Goal: Information Seeking & Learning: Check status

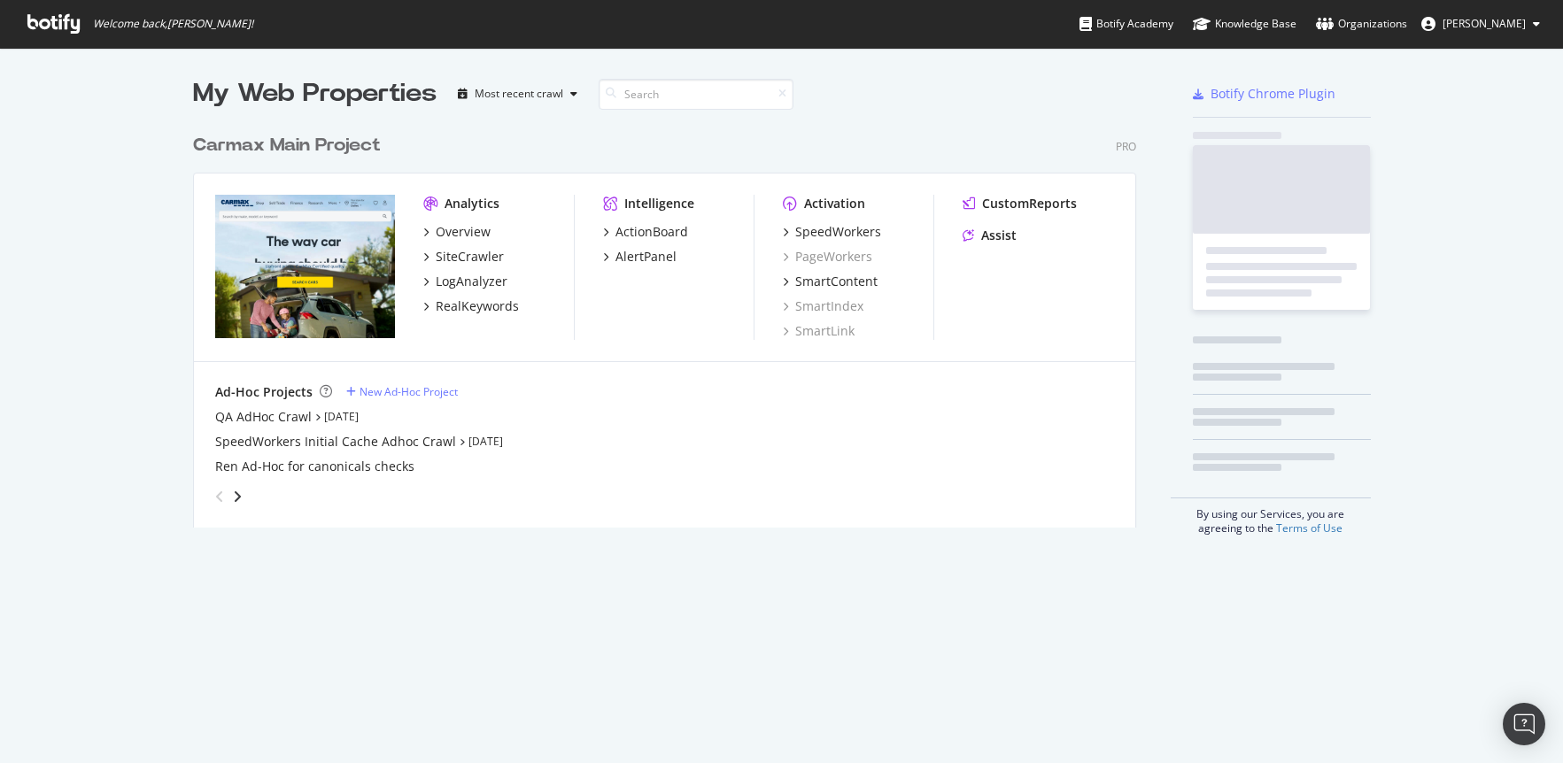
scroll to position [416, 957]
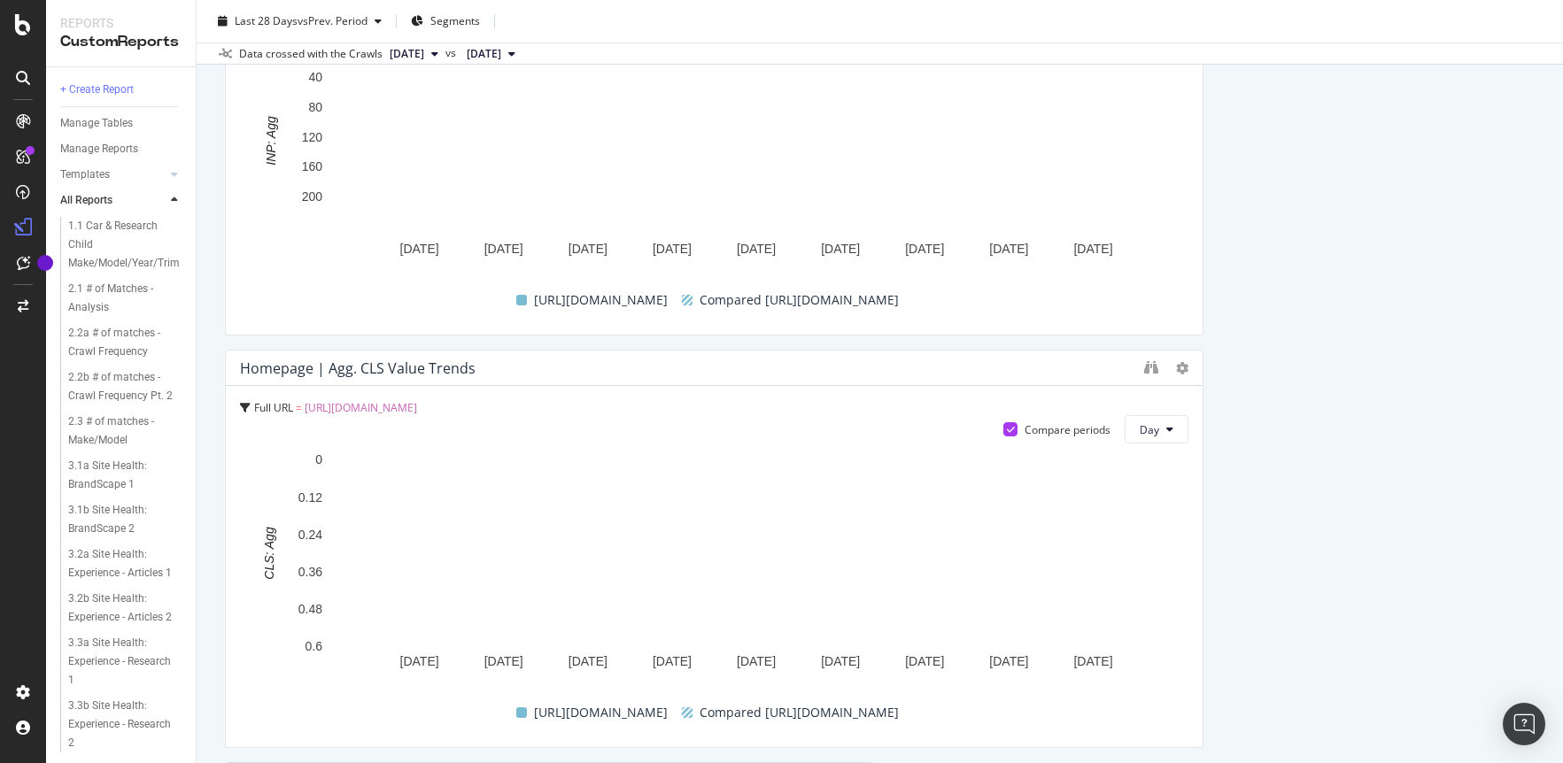
scroll to position [2517, 0]
